Goal: Information Seeking & Learning: Learn about a topic

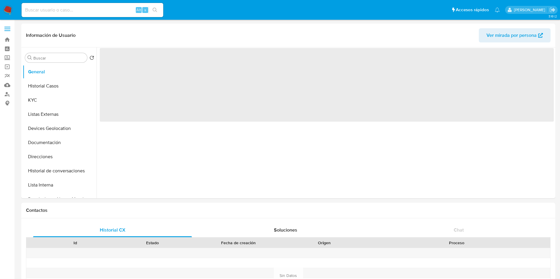
select select "10"
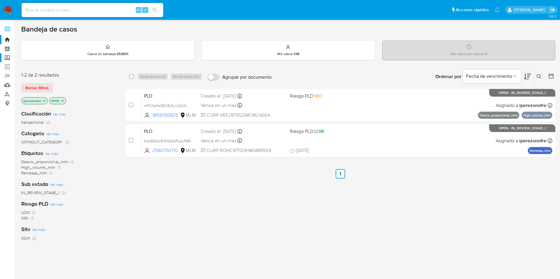
click at [6, 57] on label "Screening" at bounding box center [35, 57] width 70 height 9
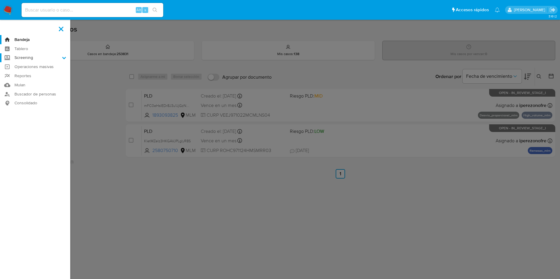
click at [0, 0] on input "Screening" at bounding box center [0, 0] width 0 height 0
click at [21, 81] on link "Herramientas" at bounding box center [35, 80] width 70 height 7
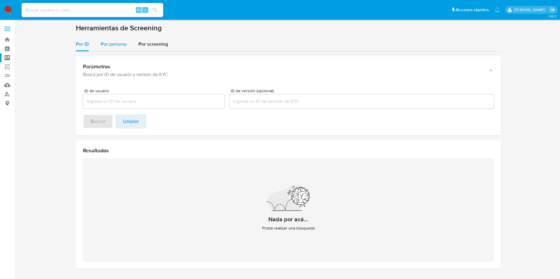
click at [115, 45] on span "Por persona" at bounding box center [114, 44] width 26 height 7
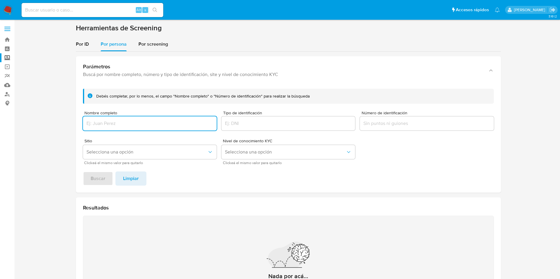
click at [137, 126] on input "Nombre completo" at bounding box center [150, 124] width 134 height 8
type input "GERSON JAIR ONTIVEROS CRUZ"
click at [104, 179] on span "Buscar" at bounding box center [98, 178] width 15 height 13
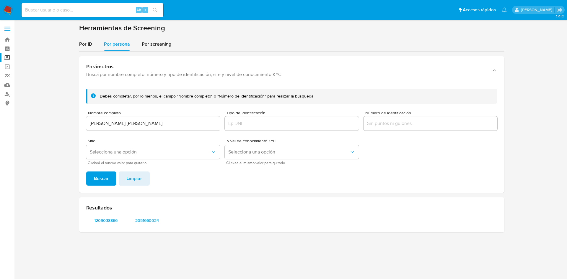
click at [104, 217] on span "1209038866" at bounding box center [105, 221] width 31 height 8
click at [187, 119] on div "GERSON JAIR ONTIVEROS CRUZ" at bounding box center [153, 124] width 134 height 14
click at [188, 126] on input "GERSON JAIR ONTIVEROS CRUZ" at bounding box center [153, 124] width 134 height 8
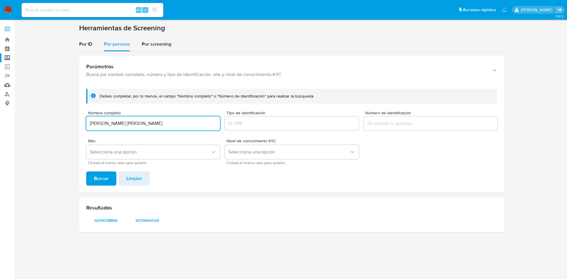
drag, startPoint x: 204, startPoint y: 127, endPoint x: 98, endPoint y: 102, distance: 109.0
click at [13, 76] on section "Bandeja Tablero Screening Búsqueda en Listas Watchlist Herramientas Operaciones…" at bounding box center [283, 139] width 567 height 279
click at [86, 172] on button "Buscar" at bounding box center [101, 179] width 30 height 14
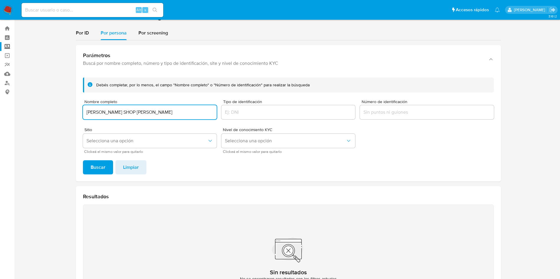
scroll to position [44, 0]
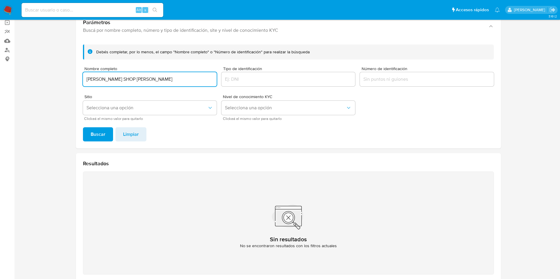
click at [164, 79] on input "BARBER SHOP HECTOR" at bounding box center [150, 80] width 134 height 8
drag, startPoint x: 102, startPoint y: 69, endPoint x: 65, endPoint y: 62, distance: 38.4
click at [25, 52] on section at bounding box center [288, 133] width 534 height 308
paste input "SANDRA MARIA PEREZ CASTAÑEDA"
click at [83, 127] on button "Buscar" at bounding box center [98, 134] width 30 height 14
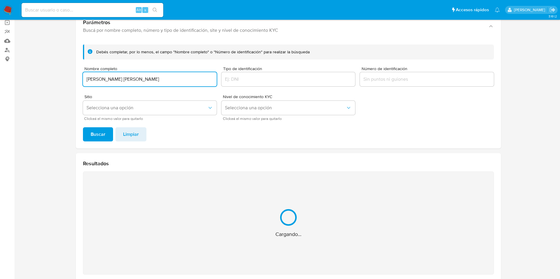
scroll to position [77, 0]
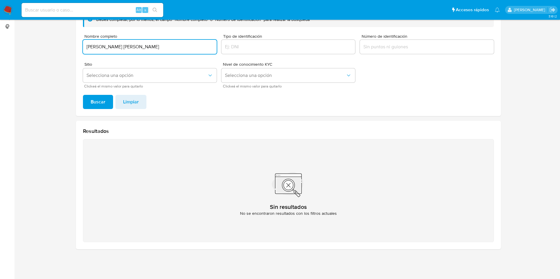
click at [154, 44] on input "SANDRA MARIA PEREZ CASTAÑEDA" at bounding box center [150, 47] width 134 height 8
type input "SANDRA MARIA PEREZ CASTANEDA"
click at [83, 95] on button "Buscar" at bounding box center [98, 102] width 30 height 14
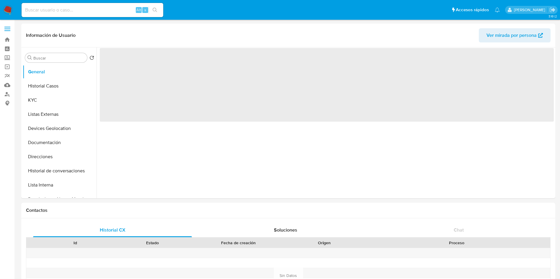
select select "10"
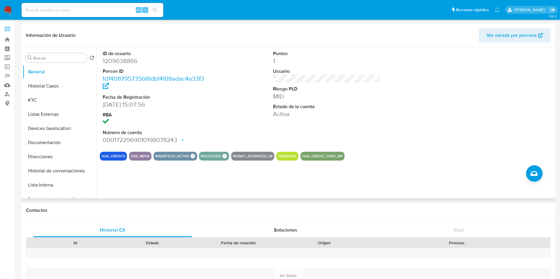
click at [132, 61] on dd "1209038866" at bounding box center [157, 61] width 108 height 8
copy dd "1209038866"
click at [56, 89] on button "Historial Casos" at bounding box center [57, 86] width 69 height 14
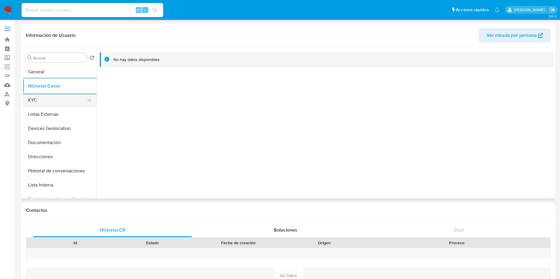
click at [58, 96] on button "KYC" at bounding box center [57, 100] width 69 height 14
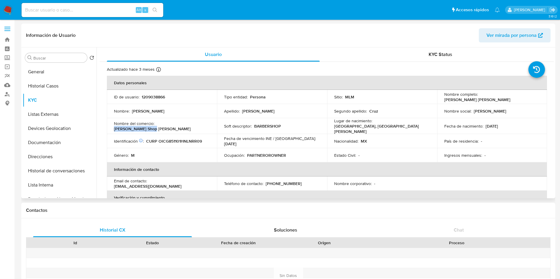
drag, startPoint x: 156, startPoint y: 126, endPoint x: 210, endPoint y: 124, distance: 53.7
click at [210, 125] on td "Nombre del comercio : Barber Shop Héctor" at bounding box center [162, 126] width 110 height 16
copy p "Barber Shop Héctor"
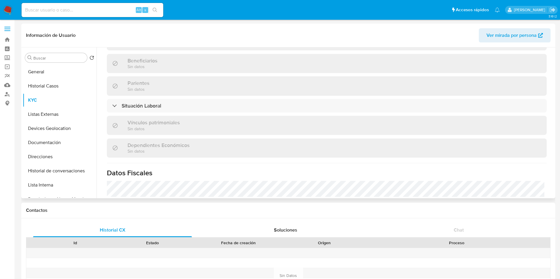
scroll to position [275, 0]
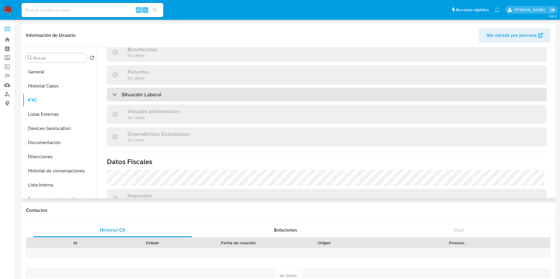
click at [250, 88] on div "Situación Laboral" at bounding box center [327, 95] width 440 height 14
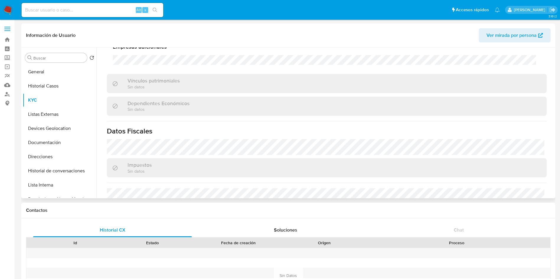
scroll to position [435, 0]
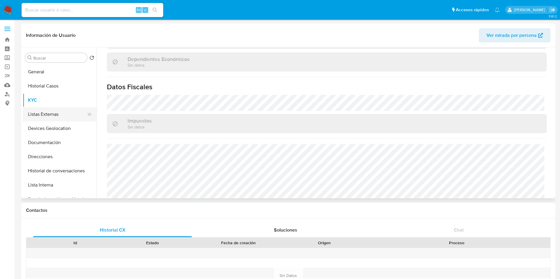
click at [50, 111] on button "Listas Externas" at bounding box center [57, 114] width 69 height 14
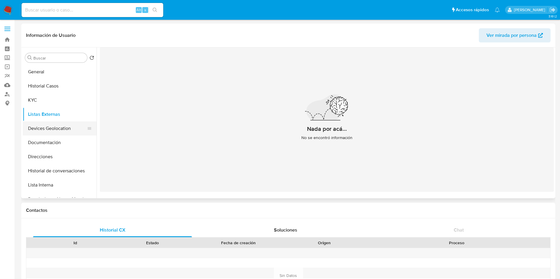
click at [50, 129] on button "Devices Geolocation" at bounding box center [57, 129] width 69 height 14
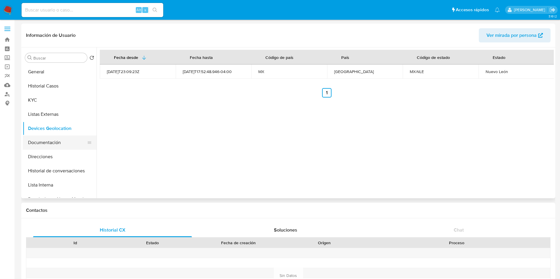
click at [42, 140] on button "Documentación" at bounding box center [57, 143] width 69 height 14
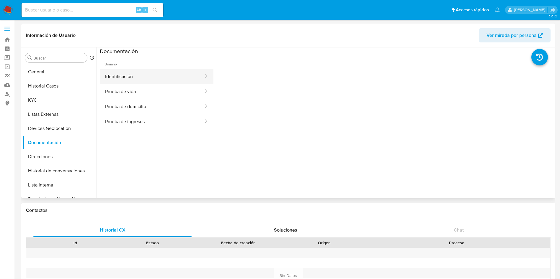
click at [151, 81] on button "Identificación" at bounding box center [152, 76] width 104 height 15
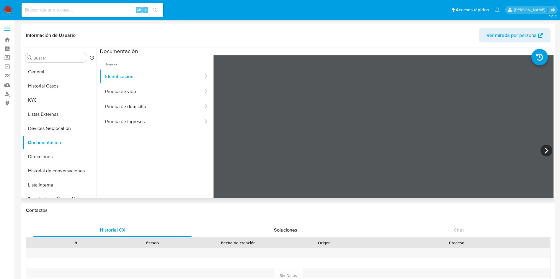
scroll to position [17, 0]
click at [133, 89] on button "Prueba de vida" at bounding box center [152, 91] width 104 height 15
click at [129, 80] on button "Identificación" at bounding box center [152, 76] width 104 height 15
click at [55, 158] on button "Direcciones" at bounding box center [57, 157] width 69 height 14
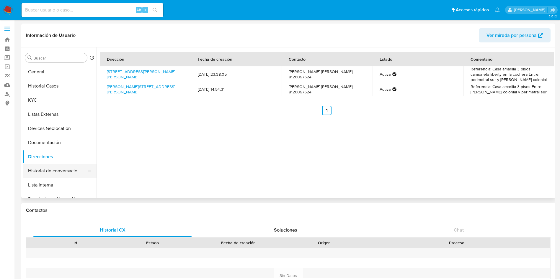
click at [56, 175] on button "Historial de conversaciones" at bounding box center [57, 171] width 69 height 14
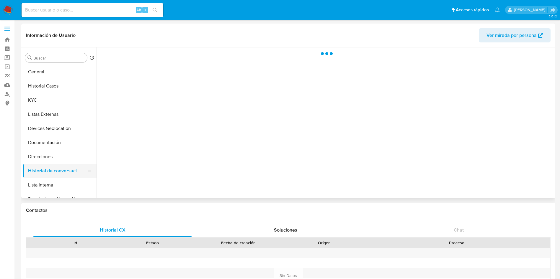
click at [56, 175] on button "Historial de conversaciones" at bounding box center [57, 171] width 69 height 14
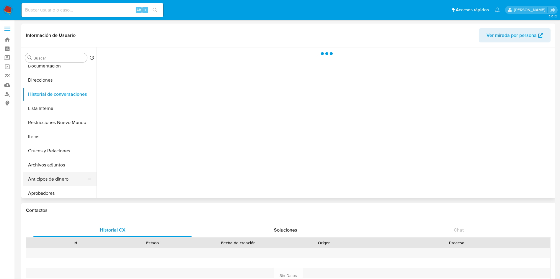
scroll to position [89, 0]
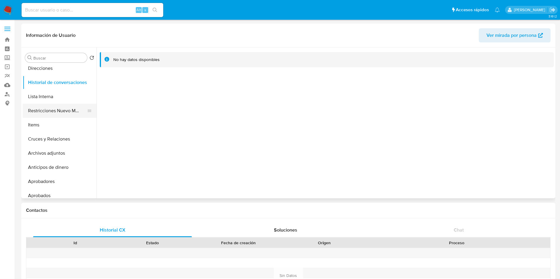
click at [53, 112] on button "Restricciones Nuevo Mundo" at bounding box center [57, 111] width 69 height 14
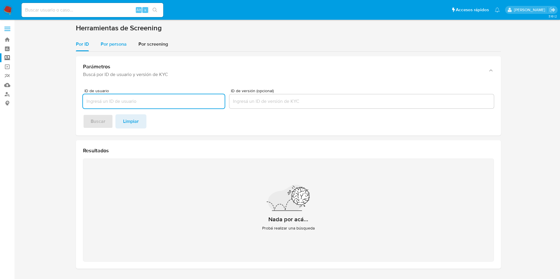
click at [122, 45] on span "Por persona" at bounding box center [114, 44] width 26 height 7
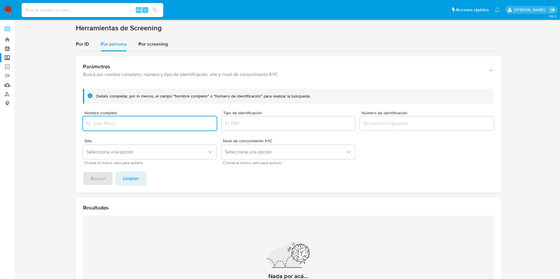
click at [135, 122] on input "Nombre completo" at bounding box center [150, 124] width 134 height 8
type input "BREYDA [PERSON_NAME]"
click at [106, 177] on button "Buscar" at bounding box center [98, 179] width 30 height 14
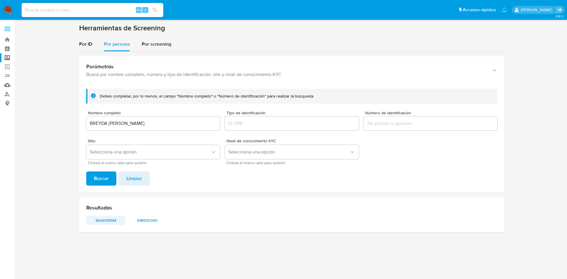
click at [102, 222] on span "1606176194" at bounding box center [105, 221] width 31 height 8
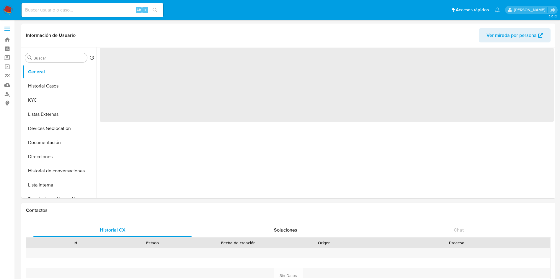
select select "10"
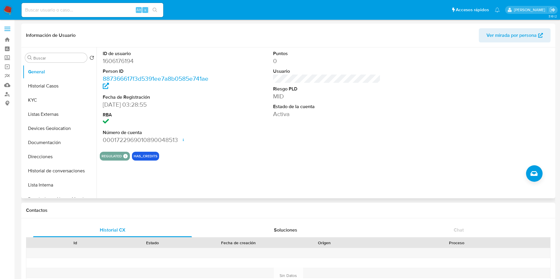
click at [120, 60] on dd "1606176194" at bounding box center [157, 61] width 108 height 8
copy dd "1606176194"
click at [67, 90] on button "Historial Casos" at bounding box center [57, 86] width 69 height 14
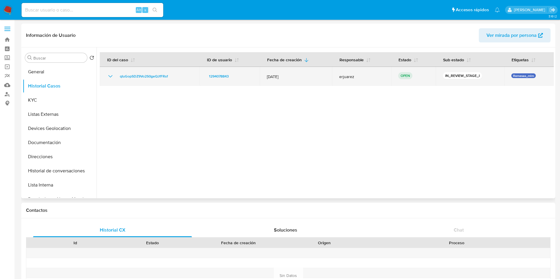
drag, startPoint x: 300, startPoint y: 77, endPoint x: 266, endPoint y: 75, distance: 34.0
click at [267, 75] on span "12/Sept/2025" at bounding box center [296, 76] width 58 height 5
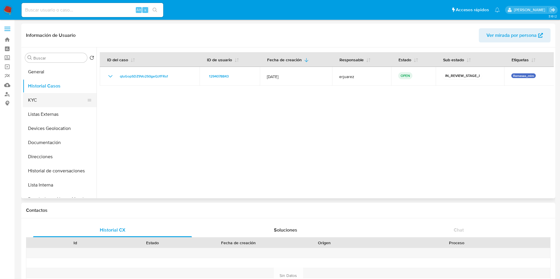
click at [45, 106] on button "KYC" at bounding box center [57, 100] width 69 height 14
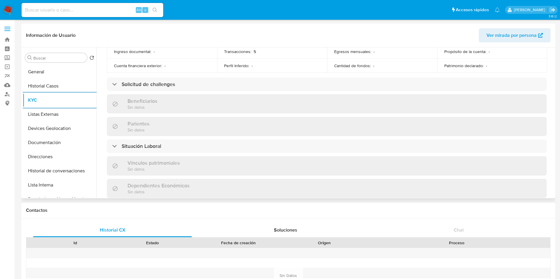
scroll to position [229, 0]
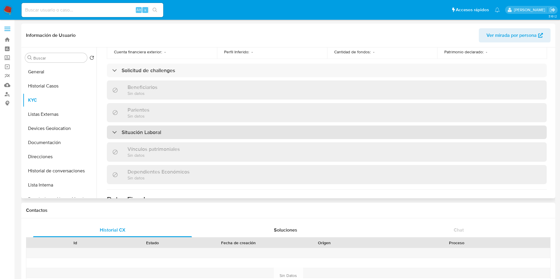
click at [257, 135] on div "Situación Laboral" at bounding box center [327, 133] width 440 height 14
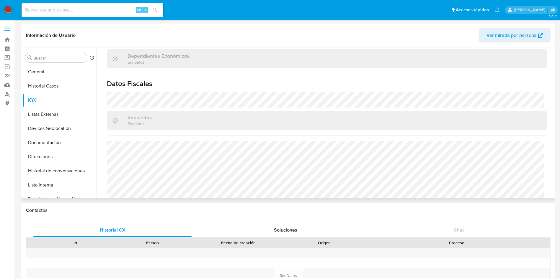
scroll to position [445, 0]
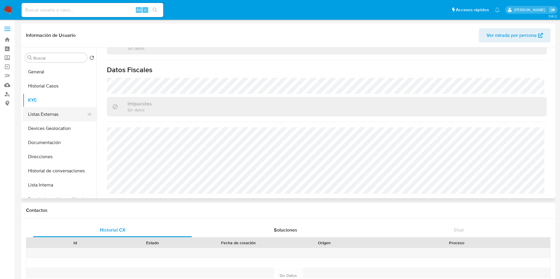
click at [56, 109] on button "Listas Externas" at bounding box center [57, 114] width 69 height 14
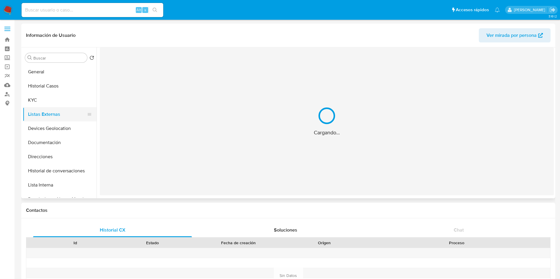
scroll to position [0, 0]
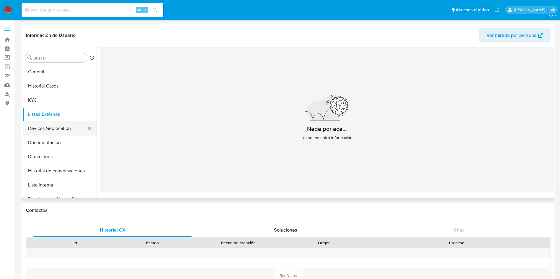
click at [51, 128] on button "Devices Geolocation" at bounding box center [57, 129] width 69 height 14
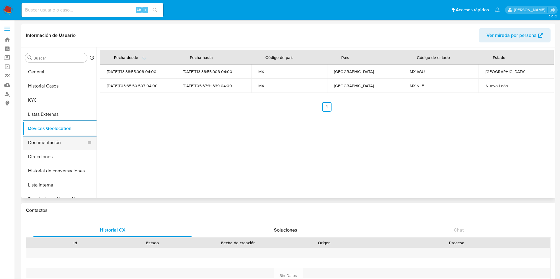
click at [51, 139] on button "Documentación" at bounding box center [57, 143] width 69 height 14
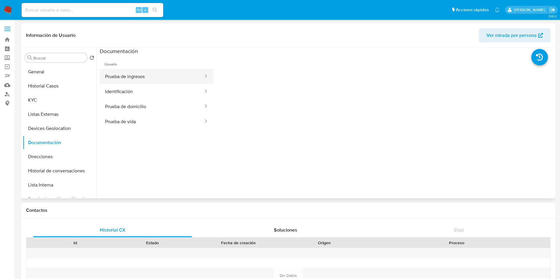
click at [153, 73] on button "Prueba de ingresos" at bounding box center [152, 76] width 104 height 15
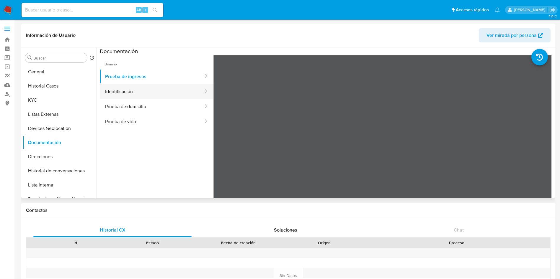
click at [151, 91] on button "Identificación" at bounding box center [152, 91] width 104 height 15
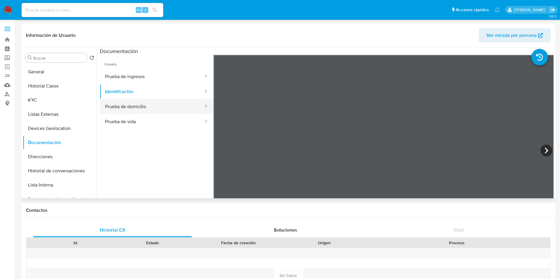
click at [169, 104] on button "Prueba de domicilio" at bounding box center [152, 106] width 104 height 15
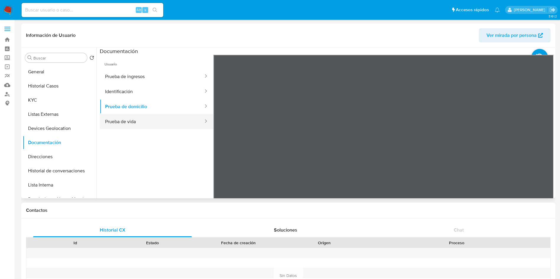
click at [160, 120] on button "Prueba de vida" at bounding box center [152, 121] width 104 height 15
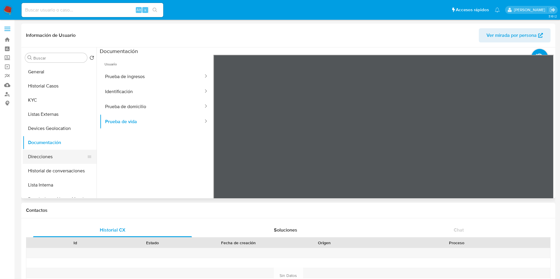
click at [53, 160] on button "Direcciones" at bounding box center [57, 157] width 69 height 14
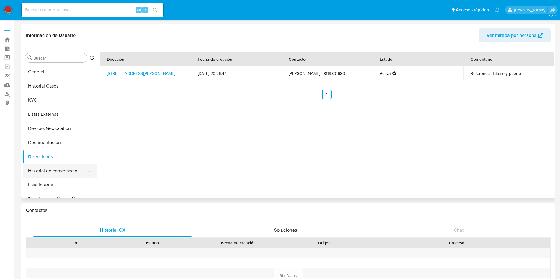
click at [60, 174] on button "Historial de conversaciones" at bounding box center [57, 171] width 69 height 14
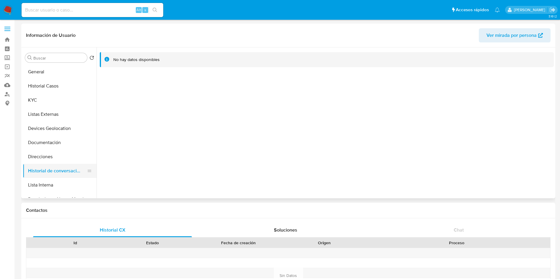
scroll to position [44, 0]
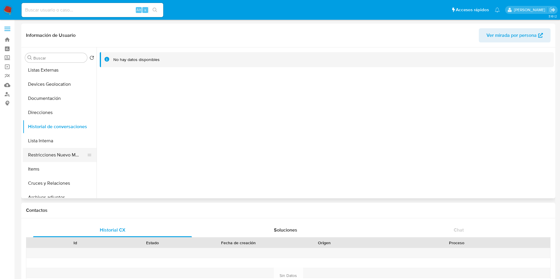
click at [59, 152] on button "Restricciones Nuevo Mundo" at bounding box center [57, 155] width 69 height 14
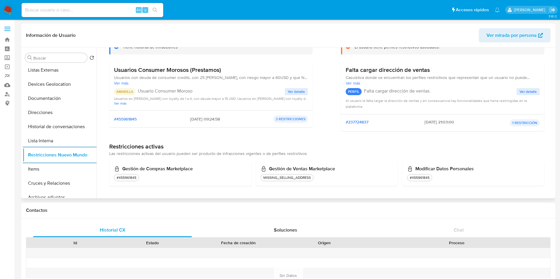
scroll to position [2, 0]
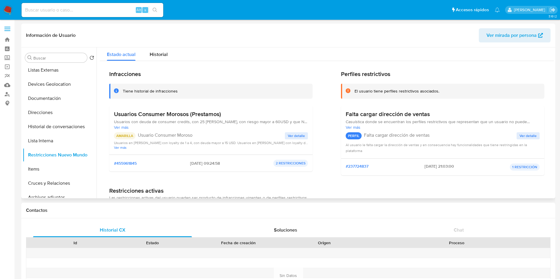
click at [296, 134] on span "Ver detalle" at bounding box center [296, 136] width 17 height 6
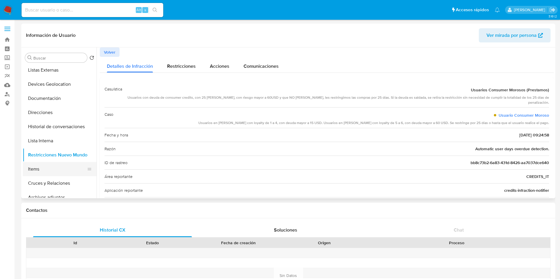
drag, startPoint x: 57, startPoint y: 168, endPoint x: 53, endPoint y: 167, distance: 4.2
click at [57, 168] on button "Items" at bounding box center [57, 169] width 69 height 14
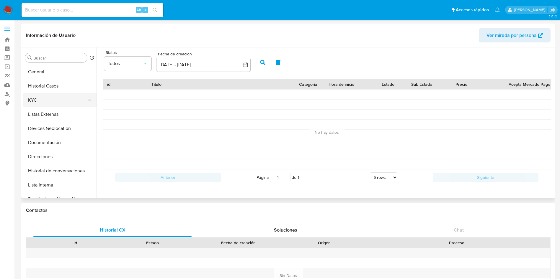
click at [52, 93] on button "KYC" at bounding box center [57, 100] width 69 height 14
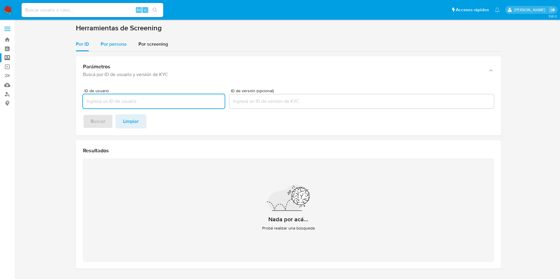
click at [117, 42] on span "Por persona" at bounding box center [114, 44] width 26 height 7
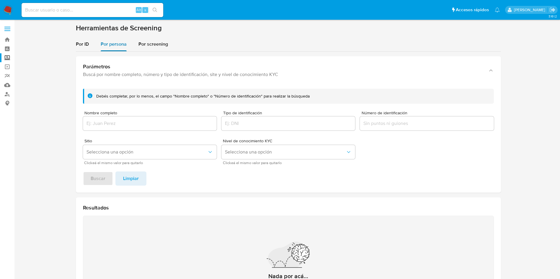
drag, startPoint x: 117, startPoint y: 42, endPoint x: 114, endPoint y: 45, distance: 4.8
click at [116, 42] on span "Por persona" at bounding box center [114, 44] width 26 height 7
click at [133, 125] on input "Nombre completo" at bounding box center [150, 124] width 134 height 8
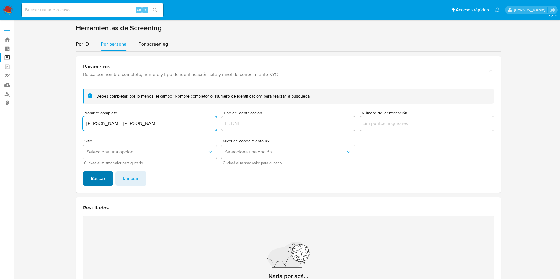
type input "ALICIA ADELA PEREZ GALLEGOS"
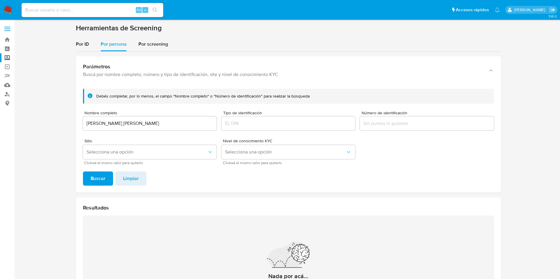
click at [106, 180] on button "Buscar" at bounding box center [98, 179] width 30 height 14
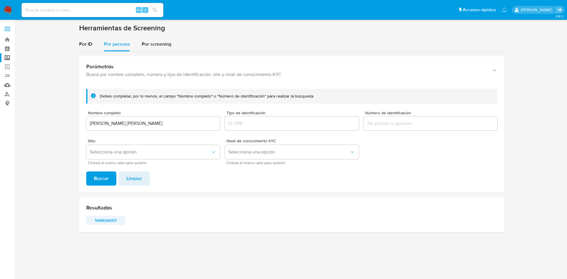
click at [108, 217] on span "1448066917" at bounding box center [105, 221] width 31 height 8
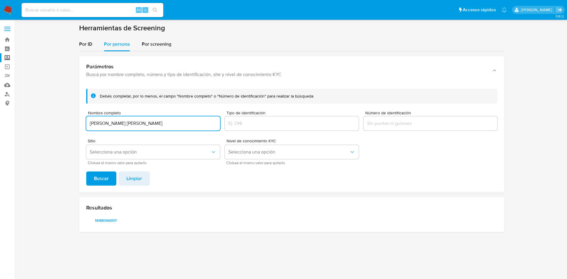
click at [164, 120] on input "ALICIA ADELA PEREZ GALLEGOS" at bounding box center [153, 124] width 134 height 8
drag, startPoint x: 181, startPoint y: 121, endPoint x: 8, endPoint y: 89, distance: 175.3
click at [8, 90] on section "Bandeja Tablero Screening Búsqueda en Listas Watchlist Herramientas Operaciones…" at bounding box center [283, 139] width 567 height 279
type input "Bazar [PERSON_NAME]"
click at [86, 172] on button "Buscar" at bounding box center [101, 179] width 30 height 14
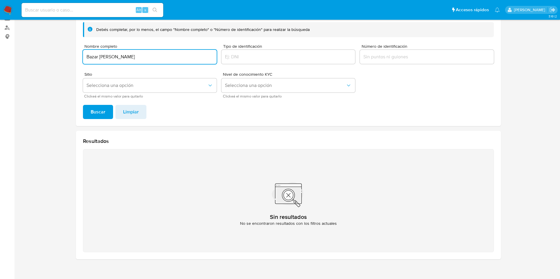
scroll to position [77, 0]
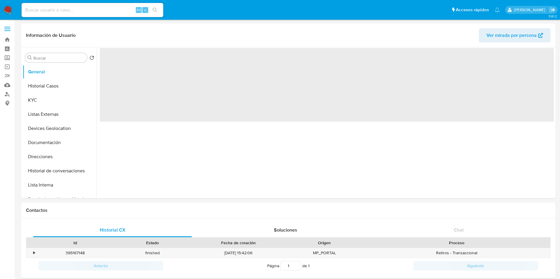
select select "10"
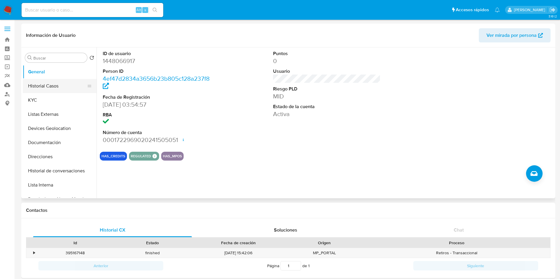
click at [52, 83] on button "Historial Casos" at bounding box center [57, 86] width 69 height 14
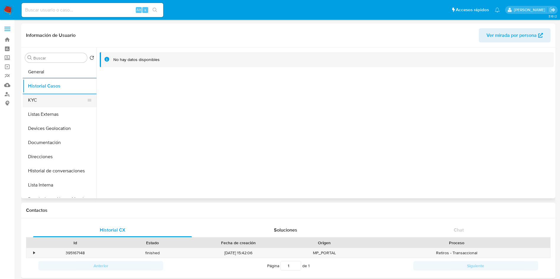
click at [48, 105] on button "KYC" at bounding box center [57, 100] width 69 height 14
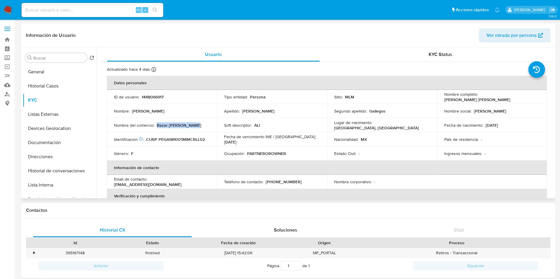
drag, startPoint x: 157, startPoint y: 126, endPoint x: 190, endPoint y: 128, distance: 33.7
click at [190, 128] on div "Nombre del comercio : Bazar [PERSON_NAME]" at bounding box center [162, 125] width 96 height 5
copy p "Bazar [PERSON_NAME]"
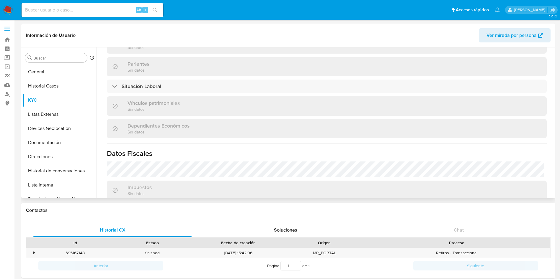
scroll to position [276, 0]
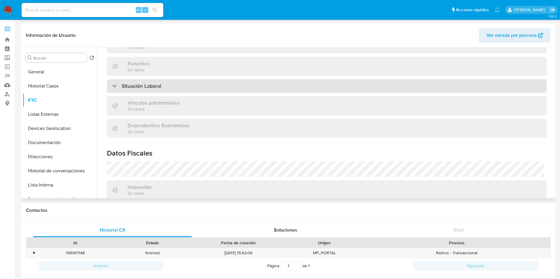
click at [211, 84] on div "Situación Laboral" at bounding box center [327, 86] width 440 height 14
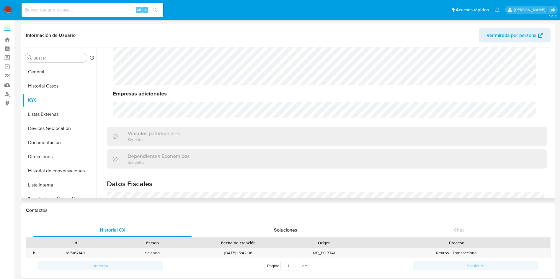
scroll to position [408, 0]
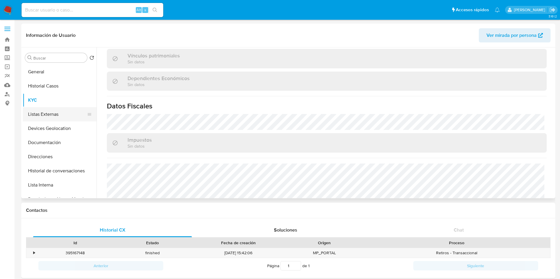
click at [57, 117] on button "Listas Externas" at bounding box center [57, 114] width 69 height 14
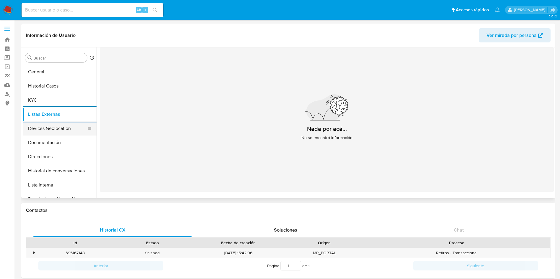
click at [59, 122] on button "Devices Geolocation" at bounding box center [57, 129] width 69 height 14
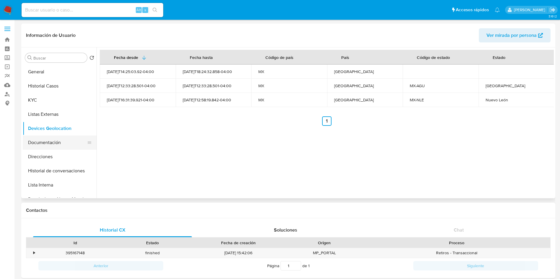
click at [50, 141] on button "Documentación" at bounding box center [57, 143] width 69 height 14
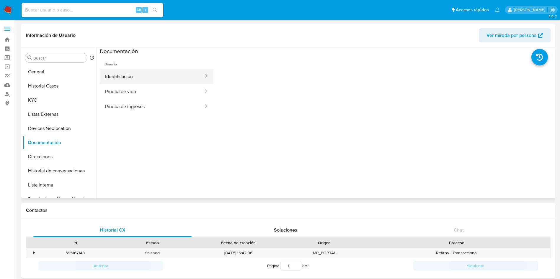
click at [150, 77] on button "Identificación" at bounding box center [152, 76] width 104 height 15
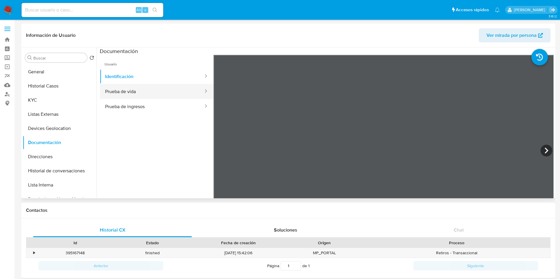
click at [142, 86] on button "Prueba de vida" at bounding box center [152, 91] width 104 height 15
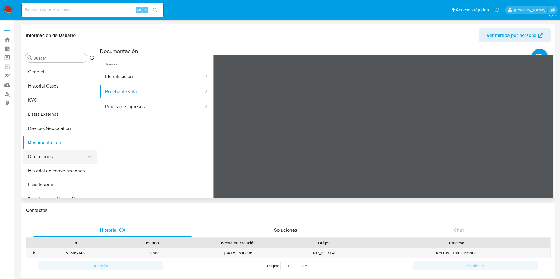
click at [47, 156] on button "Direcciones" at bounding box center [57, 157] width 69 height 14
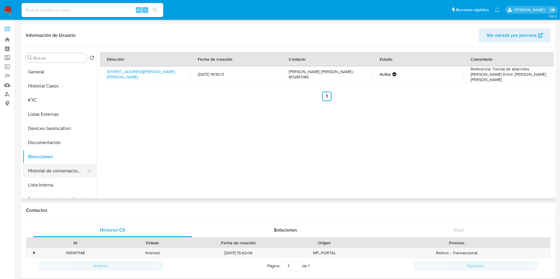
click at [57, 168] on button "Historial de conversaciones" at bounding box center [57, 171] width 69 height 14
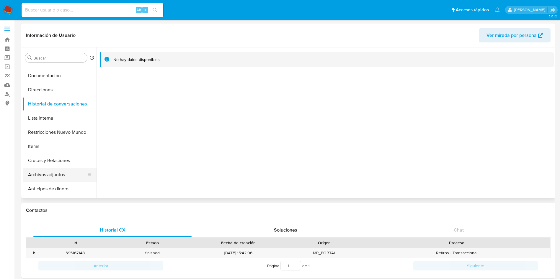
scroll to position [89, 0]
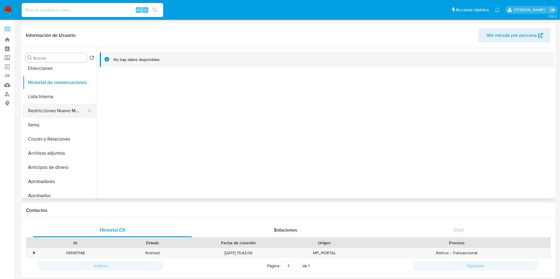
click at [58, 111] on button "Restricciones Nuevo Mundo" at bounding box center [57, 111] width 69 height 14
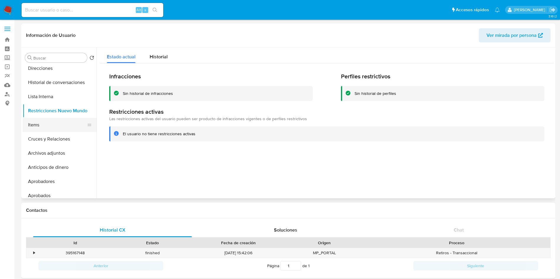
click at [59, 127] on button "Items" at bounding box center [57, 125] width 69 height 14
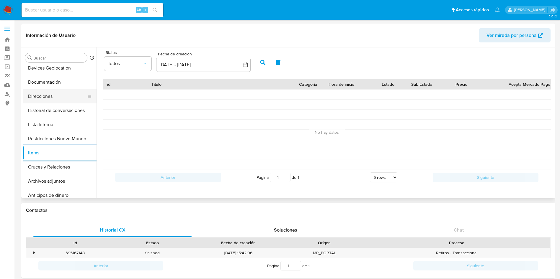
scroll to position [0, 0]
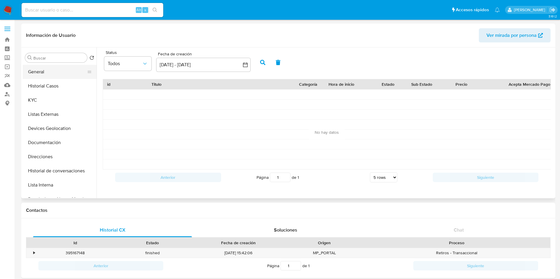
click at [53, 77] on button "General" at bounding box center [57, 72] width 69 height 14
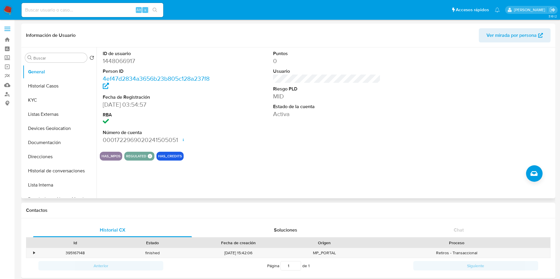
click at [119, 58] on dd "1448066917" at bounding box center [157, 61] width 108 height 8
click at [126, 61] on dd "1448066917" at bounding box center [157, 61] width 108 height 8
copy dd "1448066917"
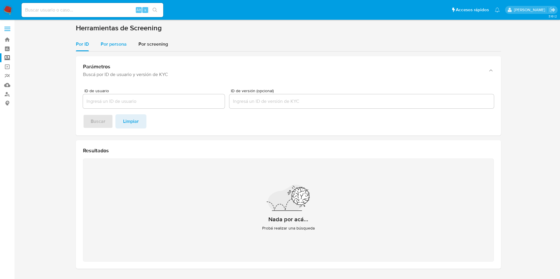
click at [116, 42] on span "Por persona" at bounding box center [114, 44] width 26 height 7
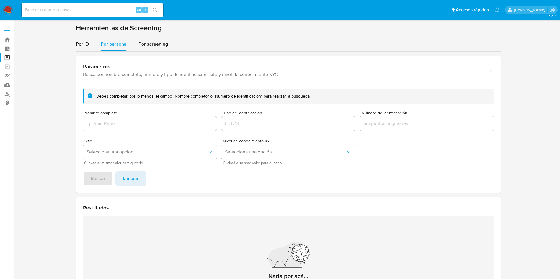
drag, startPoint x: 116, startPoint y: 127, endPoint x: 119, endPoint y: 122, distance: 6.6
click at [117, 123] on div at bounding box center [150, 124] width 134 height 14
click at [119, 122] on input "Nombre completo" at bounding box center [150, 124] width 134 height 8
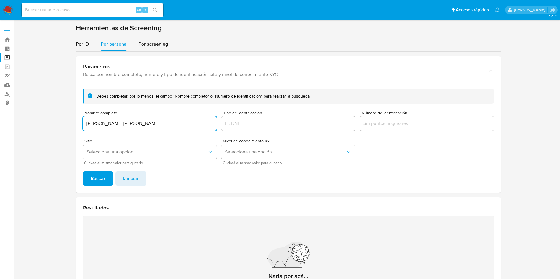
type input "MARIA INES GONZALEZ VIDAL"
click at [83, 172] on button "Buscar" at bounding box center [98, 179] width 30 height 14
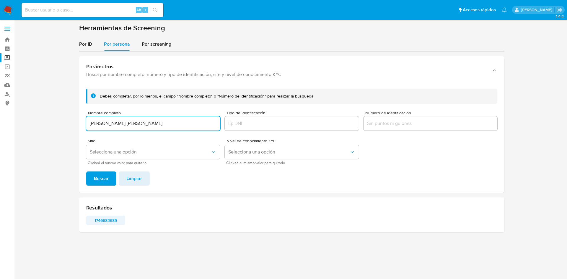
click at [103, 221] on span "1746683685" at bounding box center [105, 221] width 31 height 8
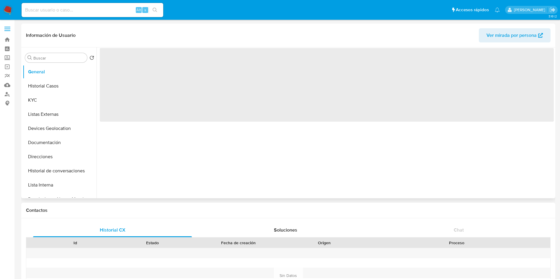
select select "10"
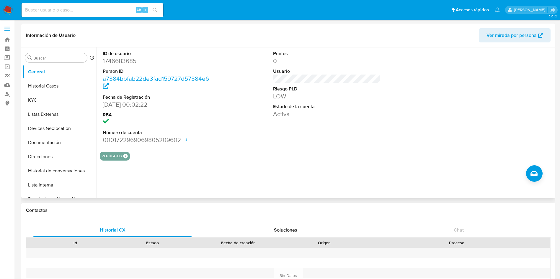
click at [128, 63] on dd "1746683685" at bounding box center [157, 61] width 108 height 8
copy dd "1746683685"
drag, startPoint x: 50, startPoint y: 74, endPoint x: 51, endPoint y: 99, distance: 24.8
click at [50, 76] on button "General" at bounding box center [60, 72] width 74 height 14
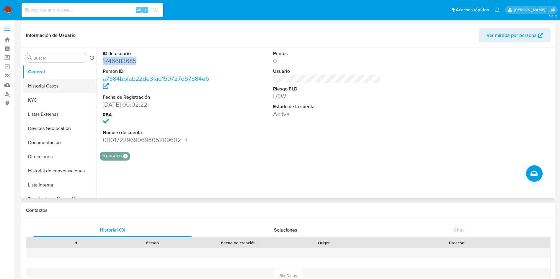
click at [50, 85] on button "Historial Casos" at bounding box center [57, 86] width 69 height 14
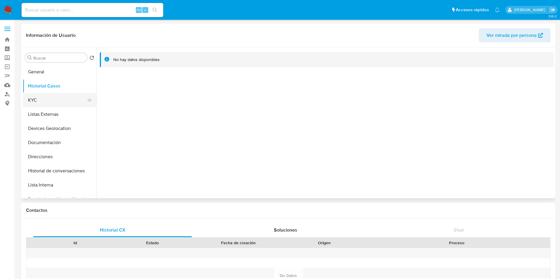
click at [55, 101] on button "KYC" at bounding box center [57, 100] width 69 height 14
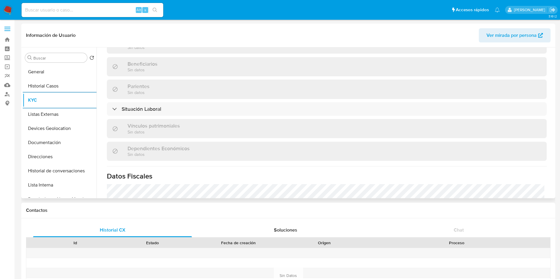
scroll to position [266, 0]
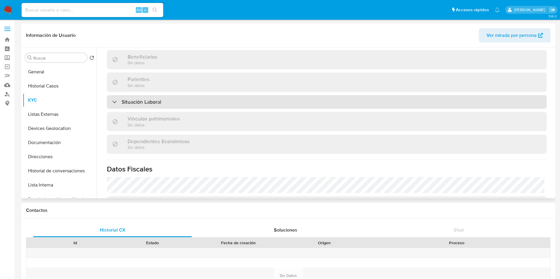
click at [201, 97] on div "Situación Laboral" at bounding box center [327, 102] width 440 height 14
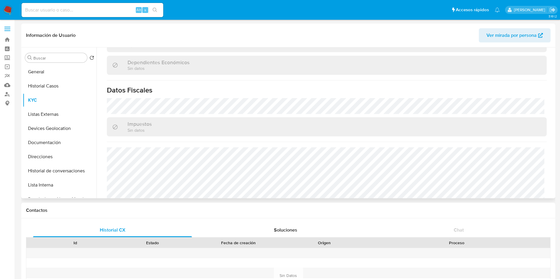
scroll to position [443, 0]
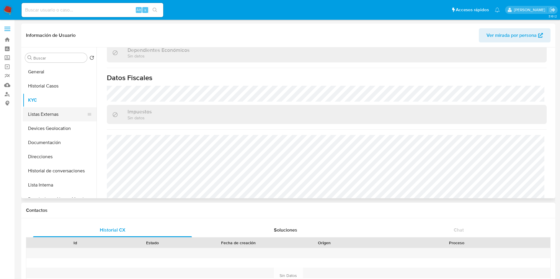
drag, startPoint x: 41, startPoint y: 110, endPoint x: 56, endPoint y: 125, distance: 21.1
click at [41, 111] on button "Listas Externas" at bounding box center [60, 114] width 74 height 14
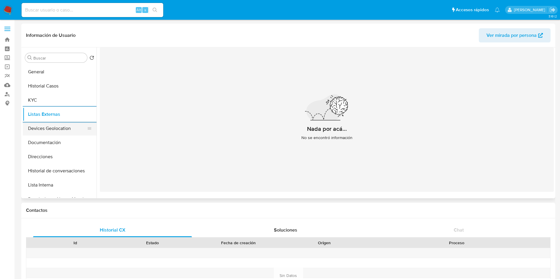
click at [62, 130] on button "Devices Geolocation" at bounding box center [57, 129] width 69 height 14
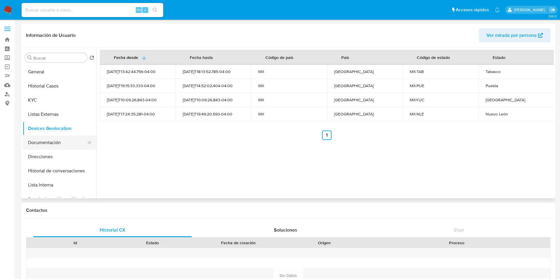
click at [54, 146] on button "Documentación" at bounding box center [57, 143] width 69 height 14
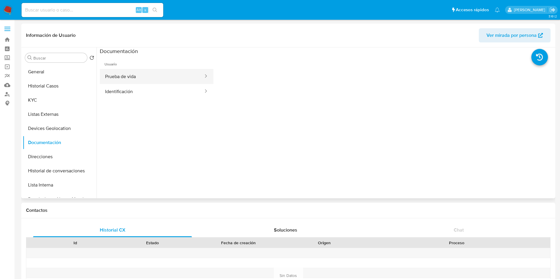
click at [163, 75] on button "Prueba de vida" at bounding box center [152, 76] width 104 height 15
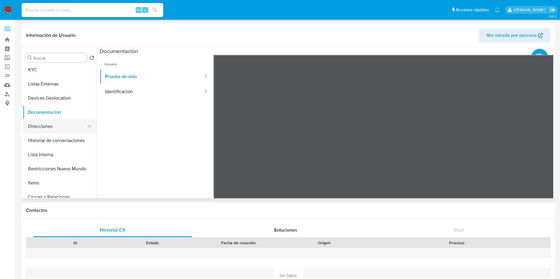
scroll to position [44, 0]
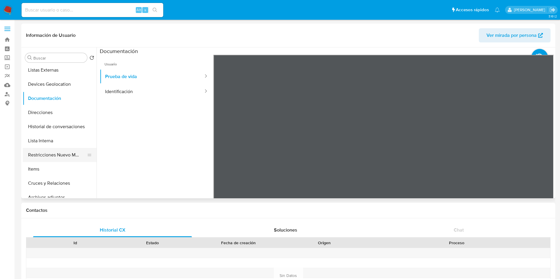
click at [58, 156] on button "Restricciones Nuevo Mundo" at bounding box center [57, 155] width 69 height 14
